Goal: Information Seeking & Learning: Learn about a topic

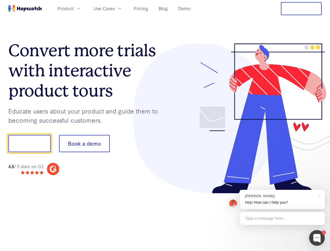
click at [165, 125] on div at bounding box center [243, 118] width 157 height 150
click at [74, 8] on span "Product" at bounding box center [65, 8] width 16 height 7
click at [115, 8] on span "Use Cases" at bounding box center [103, 8] width 21 height 7
click at [301, 9] on button "Free Trial" at bounding box center [301, 8] width 41 height 13
click at [29, 143] on button "Show me!" at bounding box center [29, 143] width 42 height 17
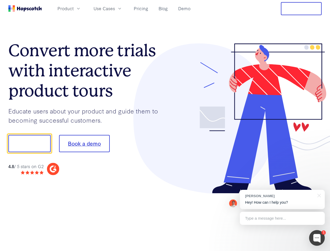
click at [84, 143] on button "Book a demo" at bounding box center [84, 143] width 51 height 17
click at [317, 237] on div at bounding box center [317, 238] width 16 height 16
click at [282, 199] on div "[PERSON_NAME] Hey! How can I help you?" at bounding box center [282, 198] width 85 height 19
click at [318, 195] on div at bounding box center [276, 143] width 98 height 174
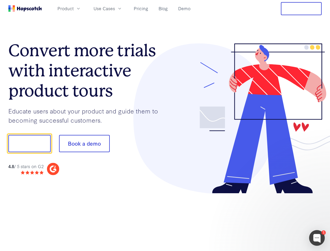
click at [282, 218] on div at bounding box center [276, 143] width 98 height 174
